Goal: Transaction & Acquisition: Purchase product/service

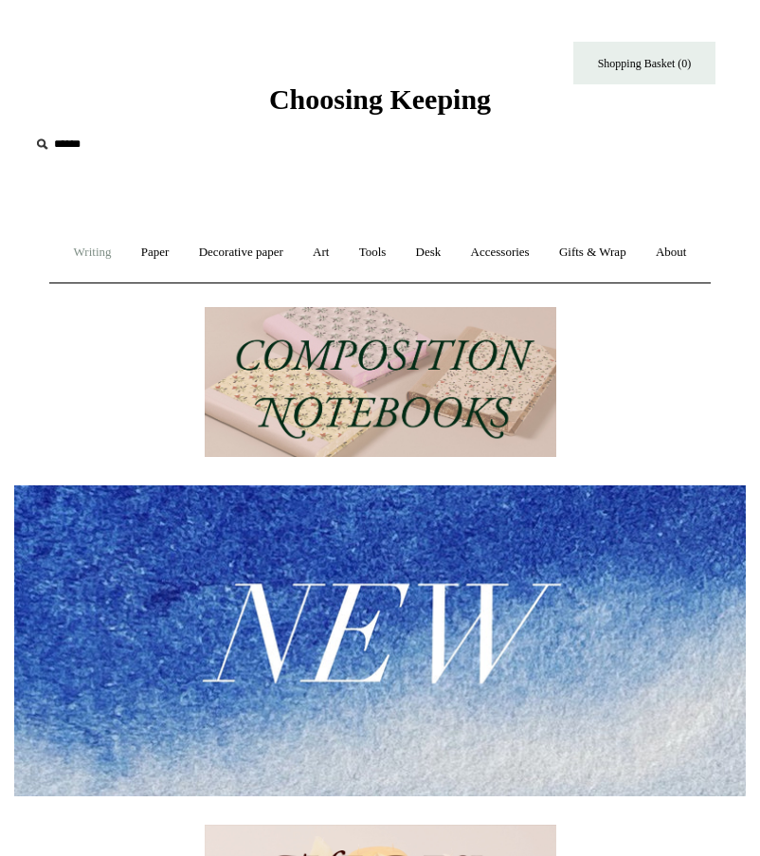
click at [117, 253] on link "Writing +" at bounding box center [93, 252] width 64 height 50
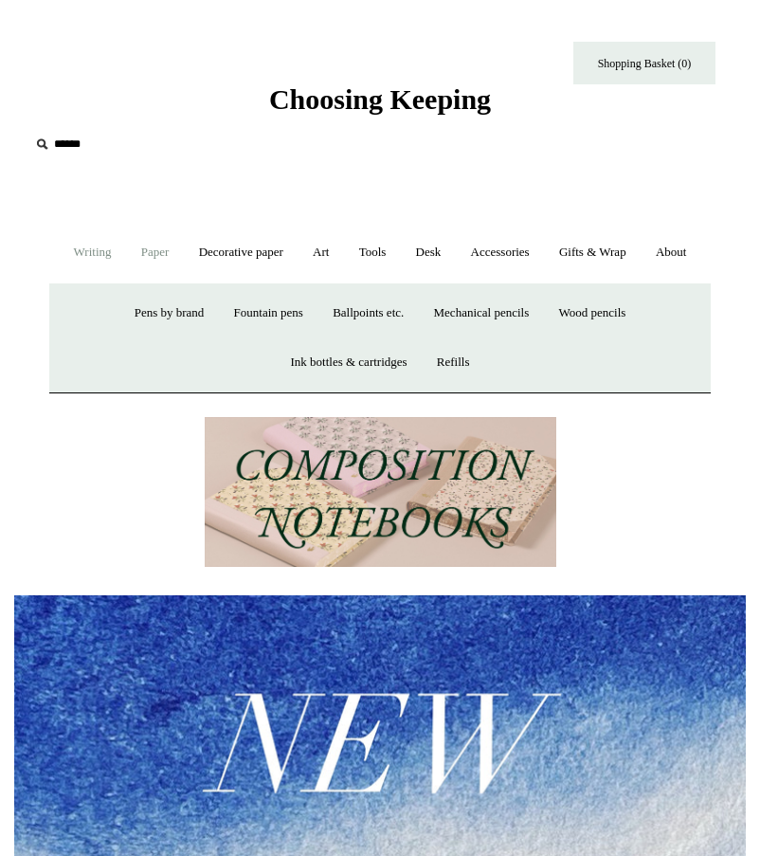
click at [175, 261] on link "Paper +" at bounding box center [155, 252] width 55 height 50
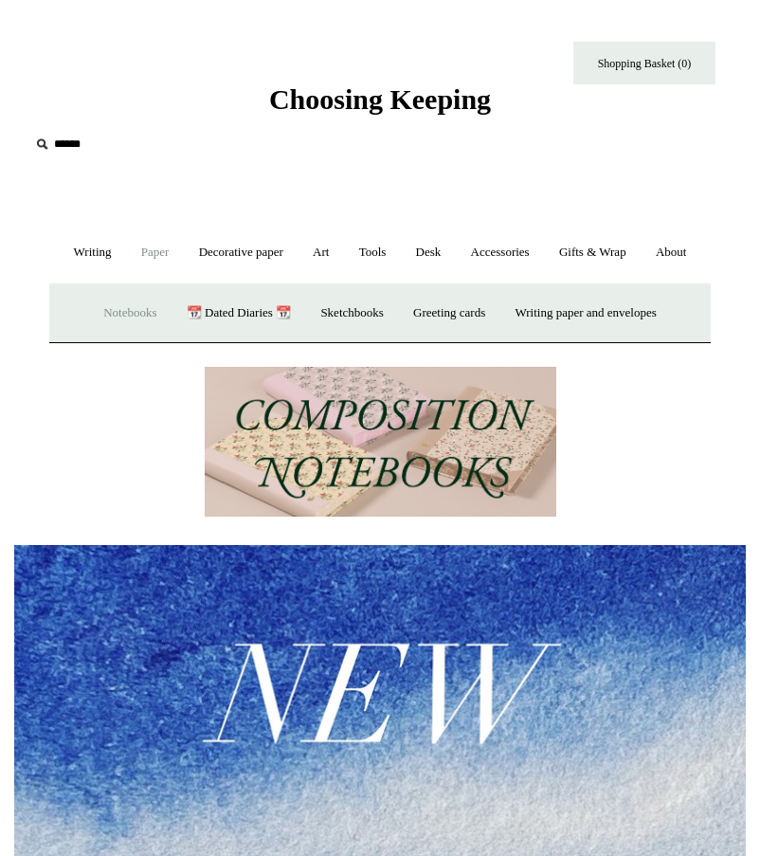
click at [142, 338] on link "Notebooks +" at bounding box center [130, 313] width 80 height 50
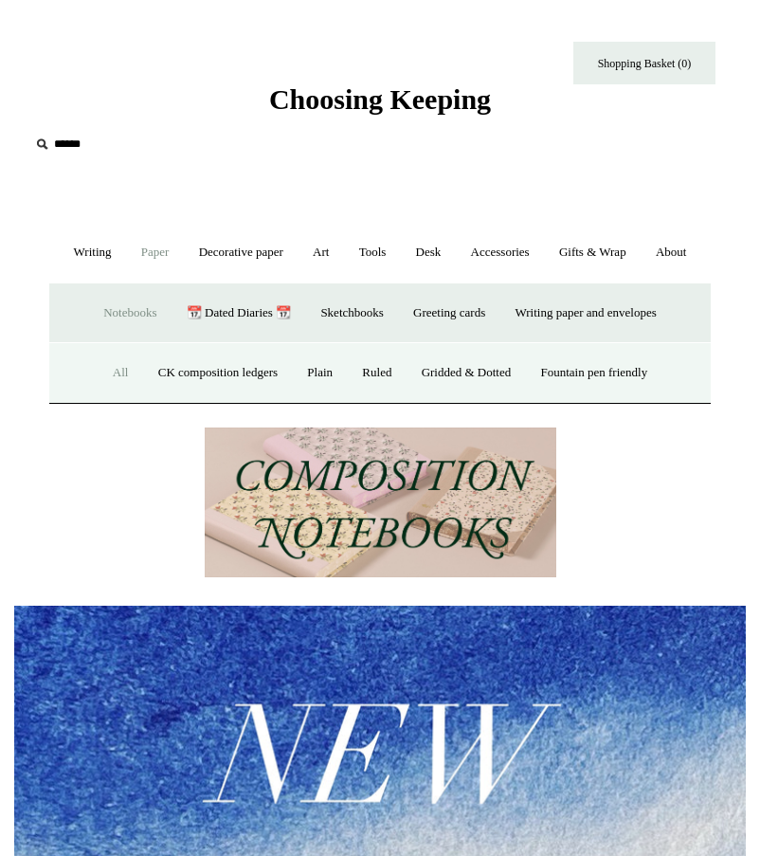
click at [114, 398] on link "All" at bounding box center [120, 373] width 43 height 50
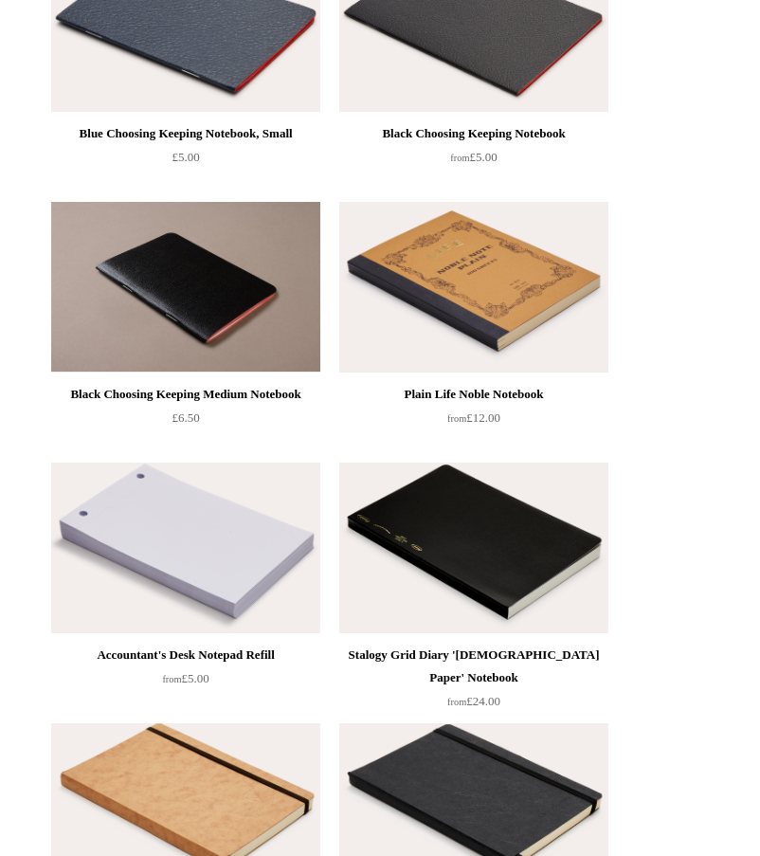
scroll to position [7915, 0]
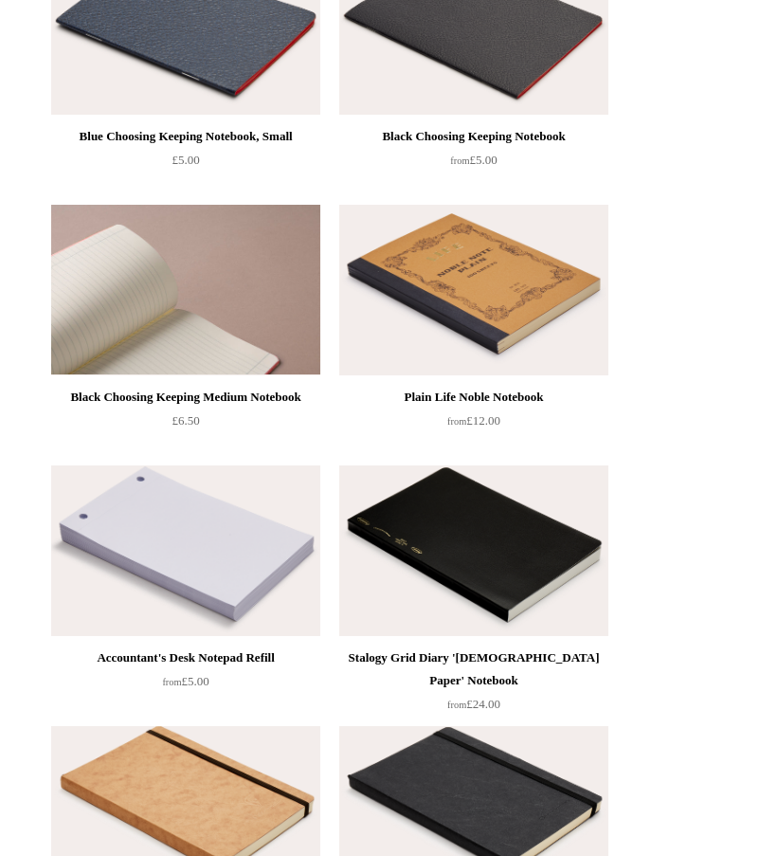
click at [229, 324] on img at bounding box center [185, 290] width 269 height 171
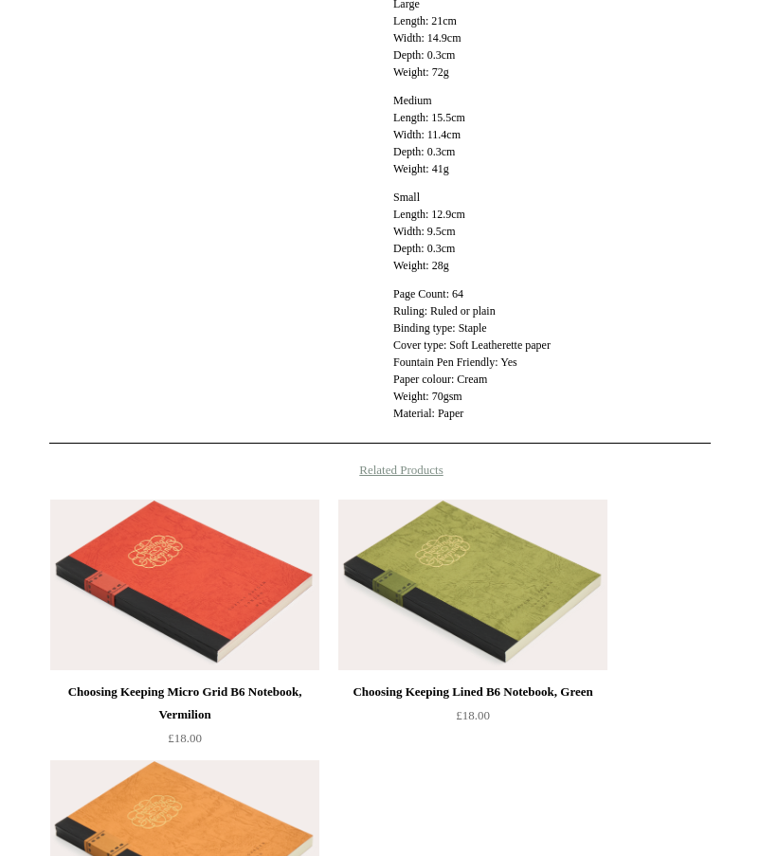
scroll to position [1561, 0]
